Goal: Find specific page/section

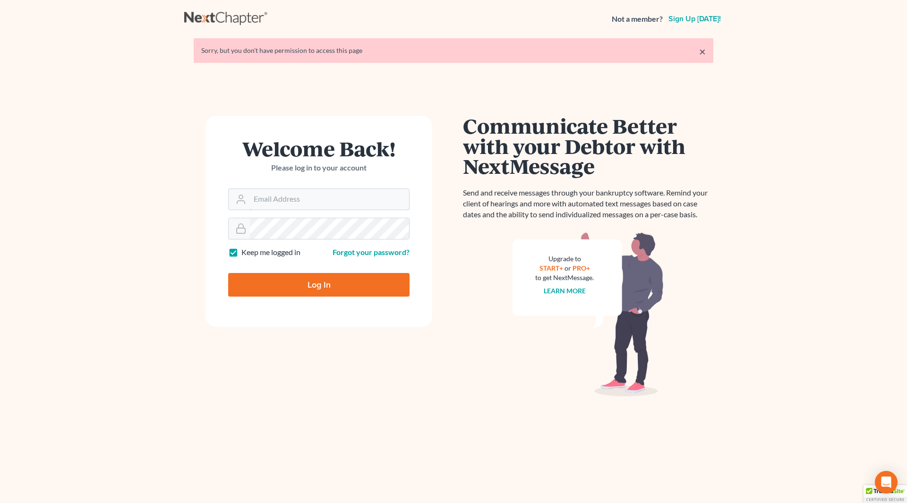
type input "[PERSON_NAME][EMAIL_ADDRESS][DOMAIN_NAME]"
click at [324, 270] on div "Log In" at bounding box center [318, 280] width 181 height 31
click at [323, 279] on input "Log In" at bounding box center [318, 285] width 181 height 24
type input "Thinking..."
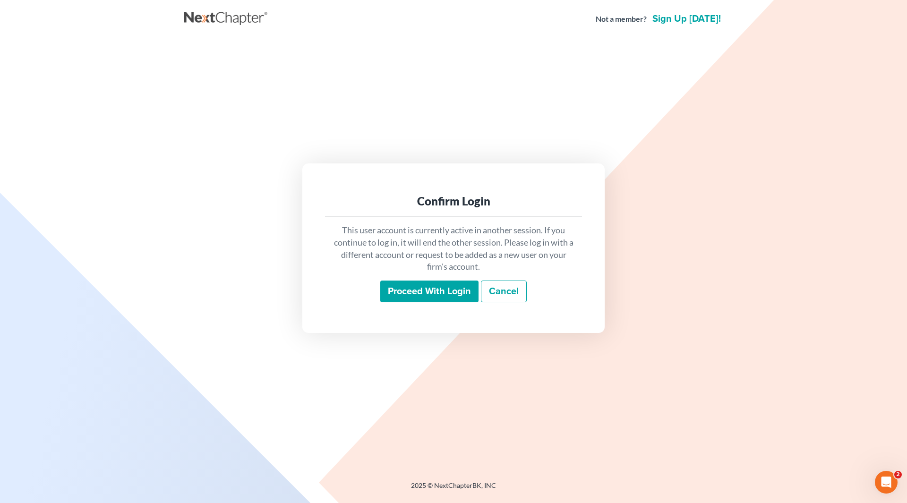
click at [409, 294] on input "Proceed with login" at bounding box center [429, 291] width 98 height 22
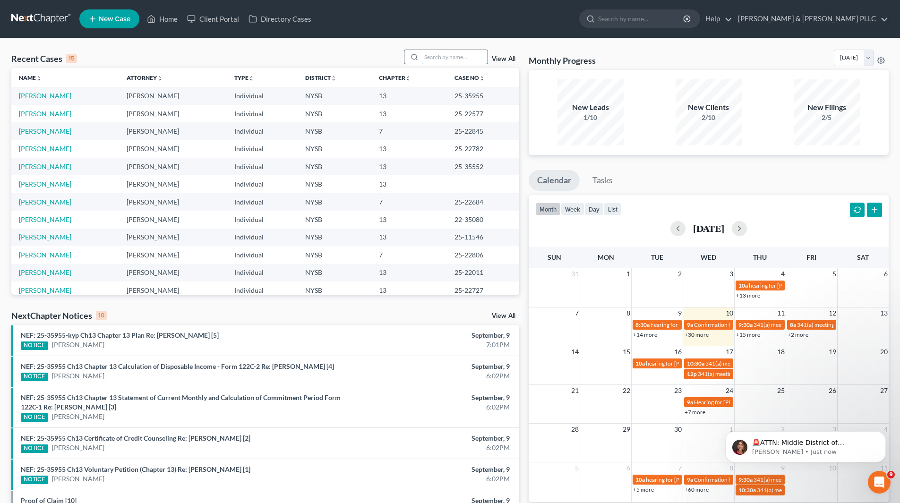
click at [473, 56] on input "search" at bounding box center [454, 57] width 66 height 14
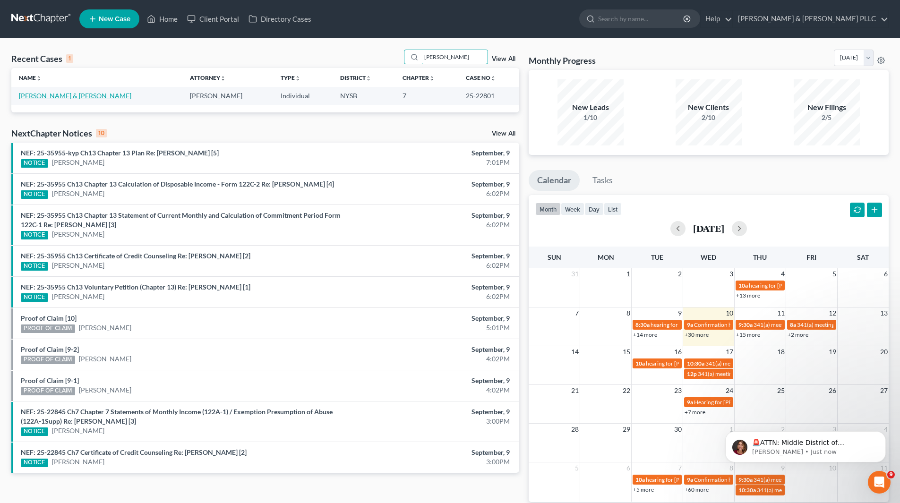
type input "[PERSON_NAME]"
click at [85, 96] on link "[PERSON_NAME] & [PERSON_NAME]" at bounding box center [75, 96] width 112 height 8
select select "6"
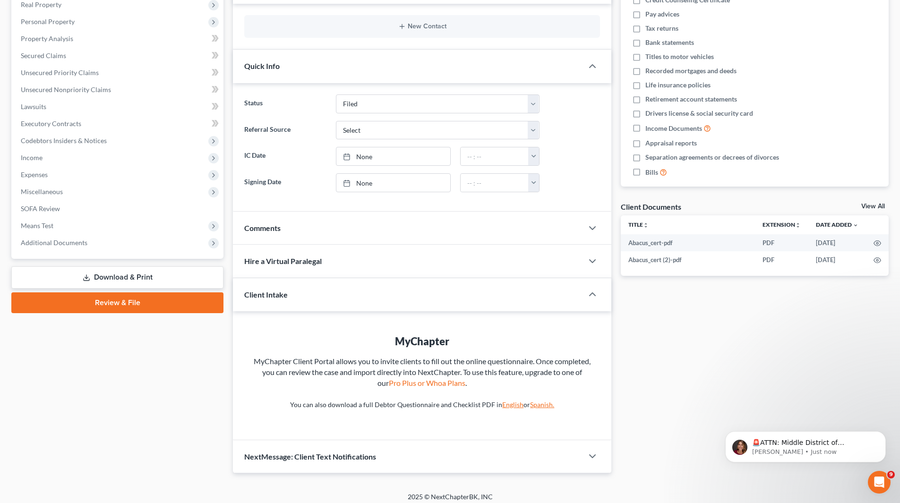
scroll to position [159, 0]
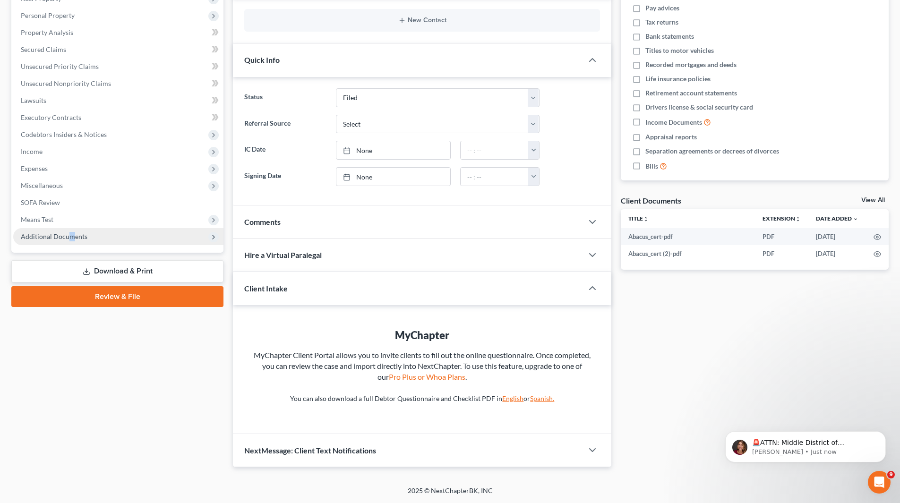
click at [70, 234] on span "Additional Documents" at bounding box center [54, 236] width 67 height 8
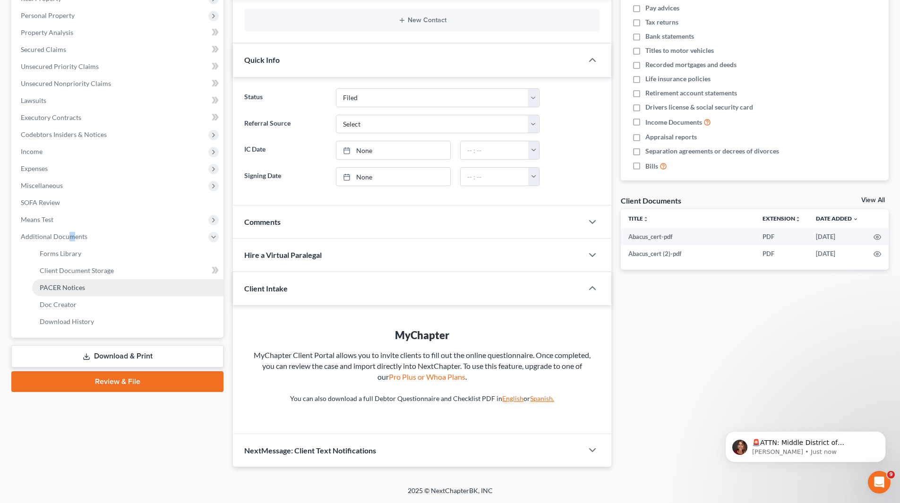
click at [78, 289] on span "PACER Notices" at bounding box center [62, 287] width 45 height 8
